Goal: Check status: Check status

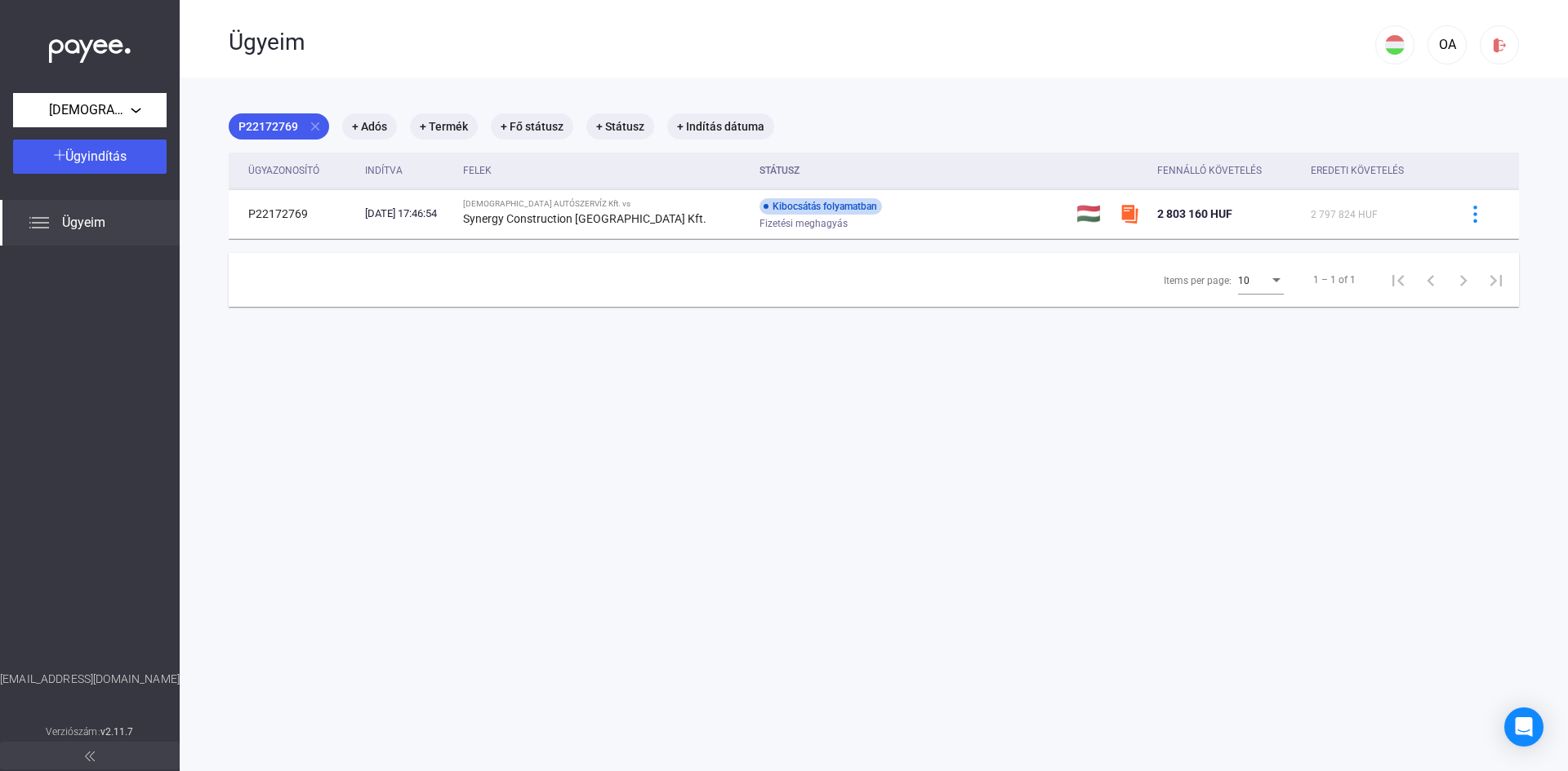
click at [92, 221] on span "Ügyeim" at bounding box center [83, 223] width 43 height 20
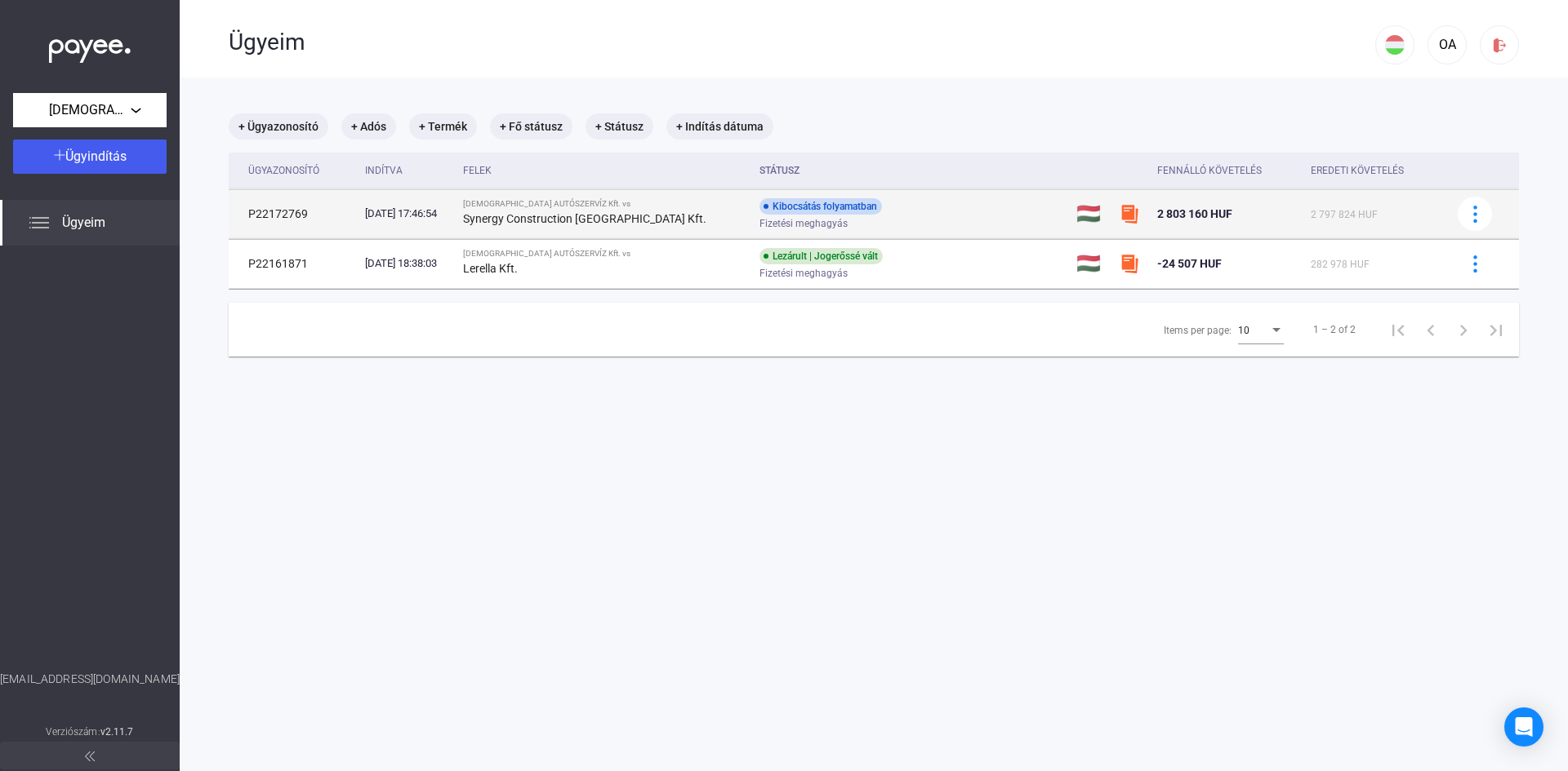
click at [784, 208] on div "Kibocsátás folyamatban" at bounding box center [821, 207] width 123 height 16
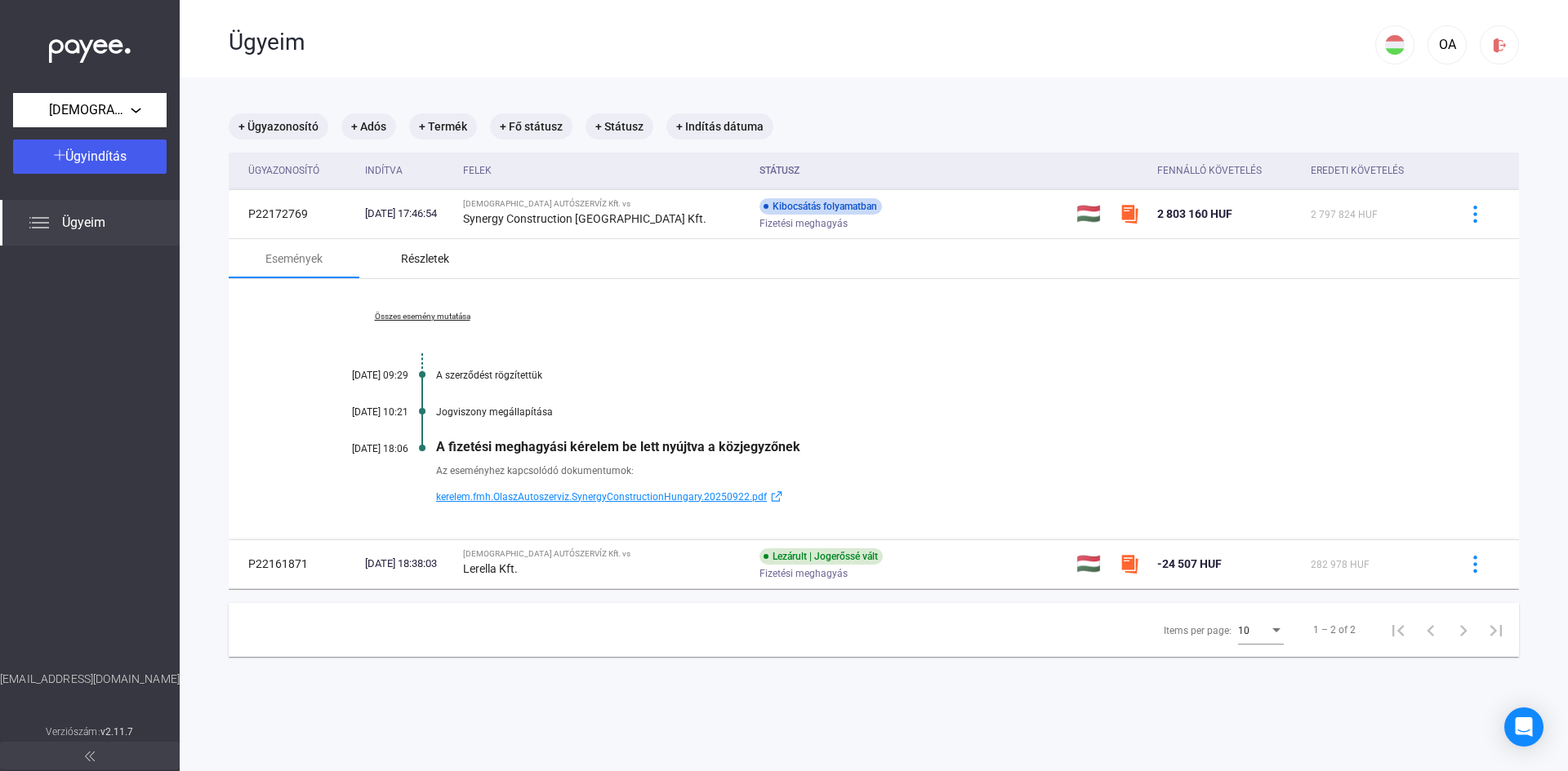
click at [434, 257] on div "Részletek" at bounding box center [425, 258] width 48 height 20
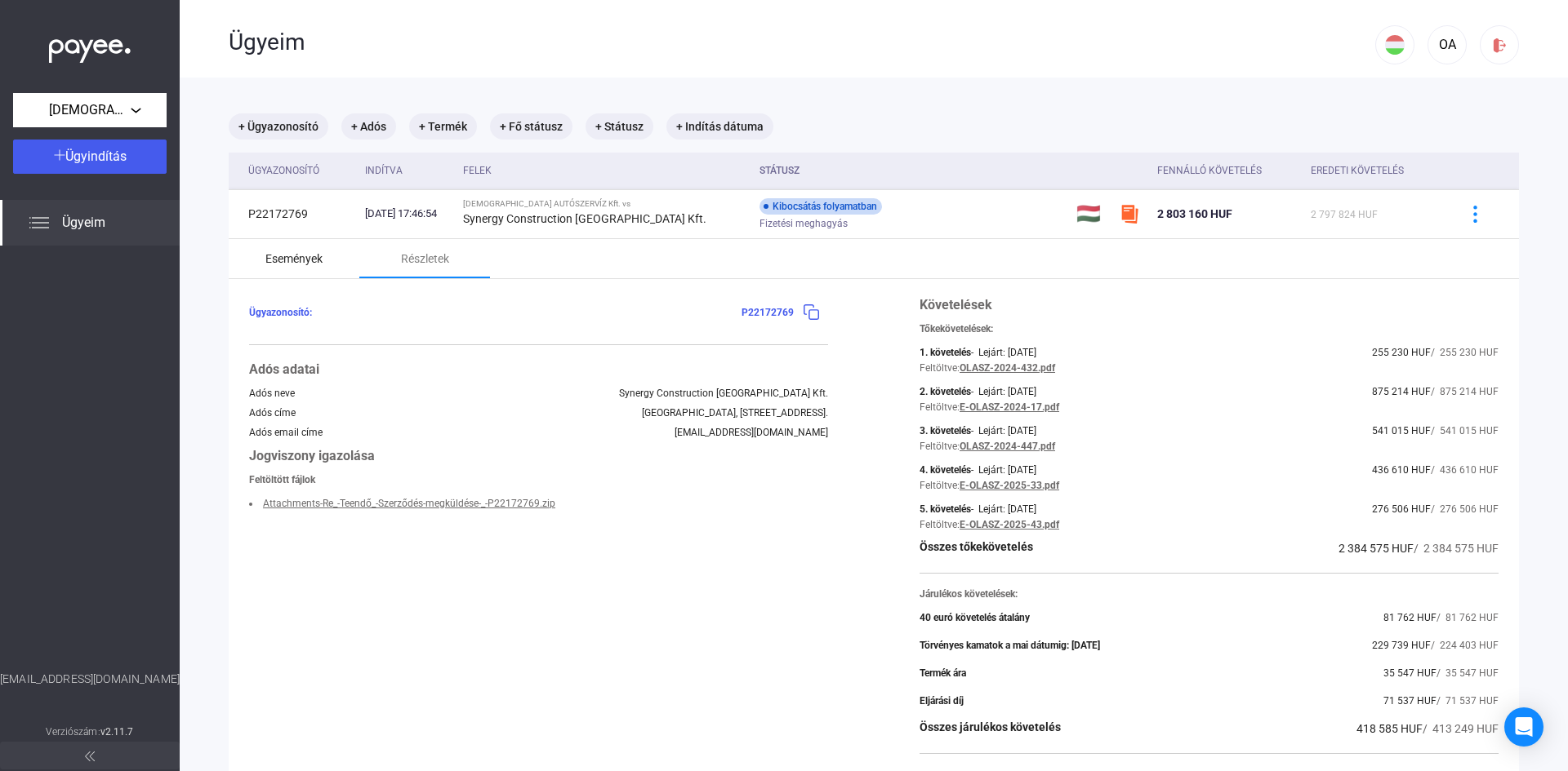
click at [315, 261] on div "Események" at bounding box center [294, 258] width 57 height 20
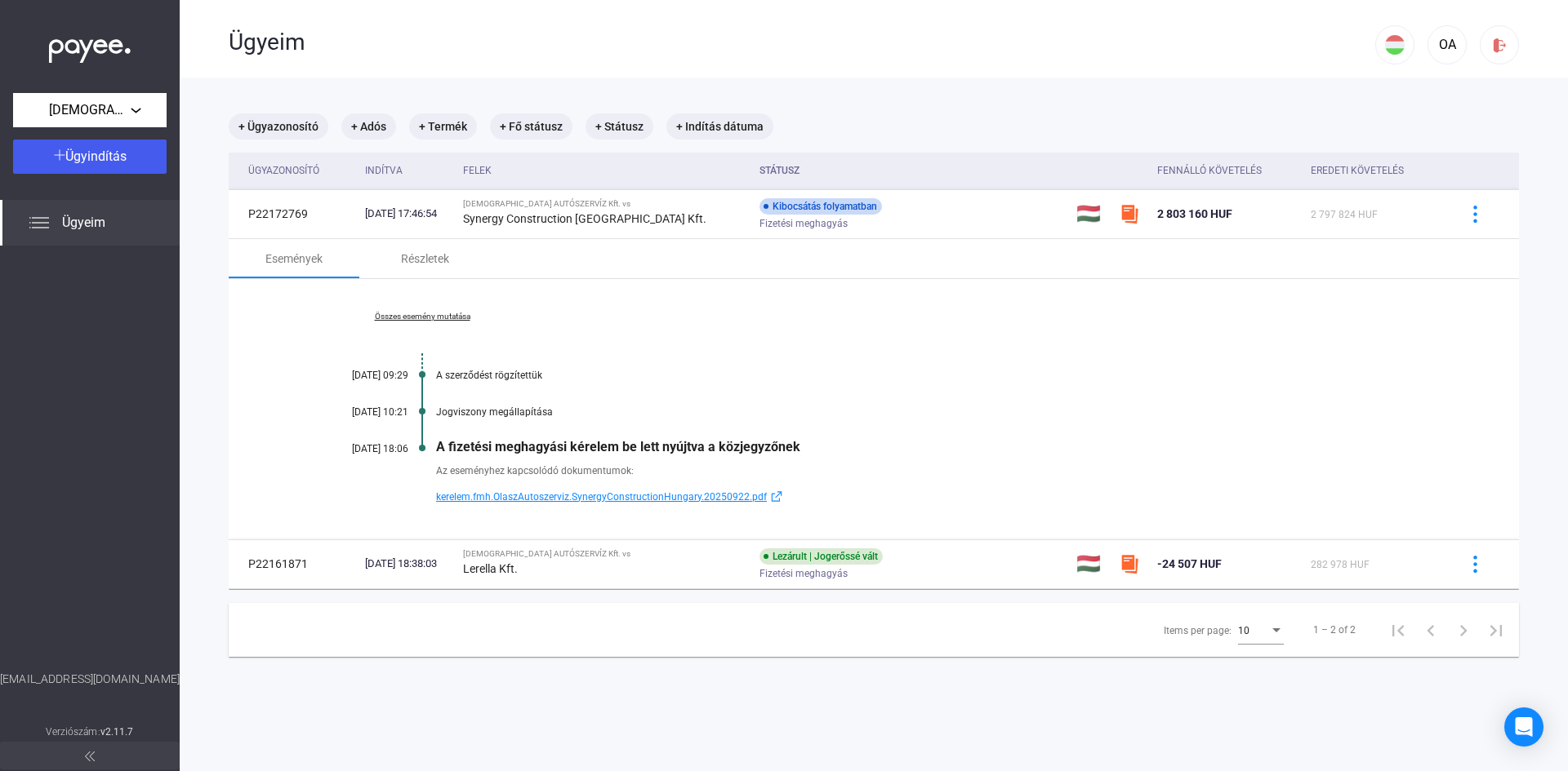
click at [422, 319] on link "Összes esemény mutatása" at bounding box center [422, 317] width 224 height 10
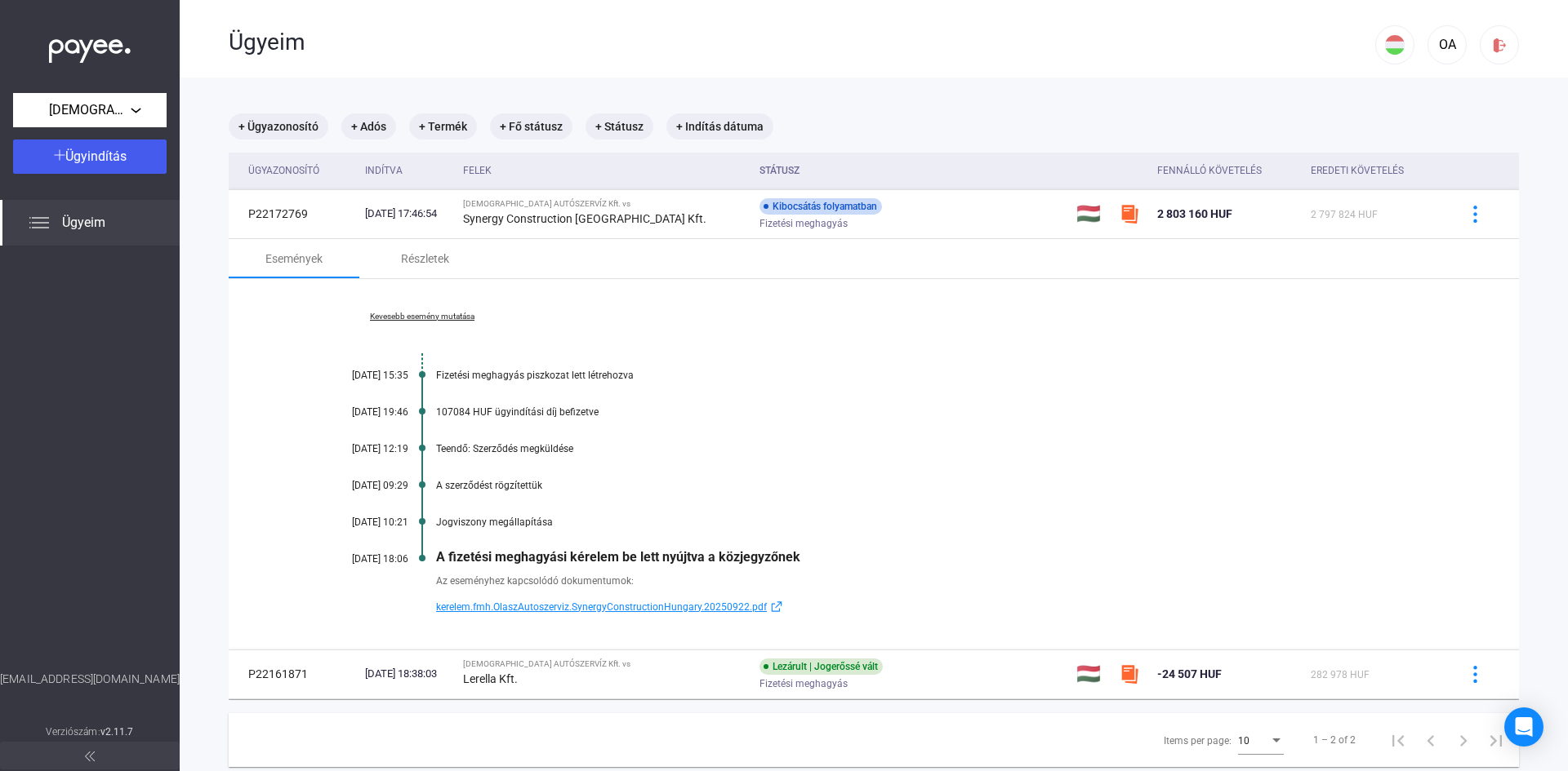
scroll to position [78, 0]
